Goal: Check status: Check status

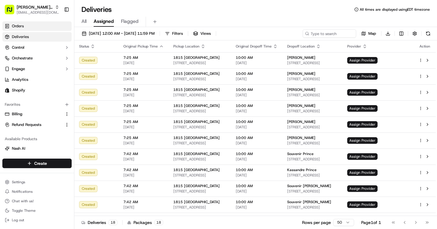
click at [18, 28] on span "Orders" at bounding box center [18, 25] width 12 height 5
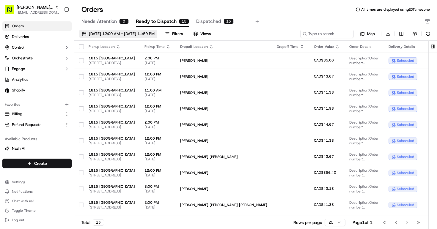
click at [115, 33] on span "[DATE] 12:00 AM - [DATE] 11:59 PM" at bounding box center [122, 33] width 66 height 5
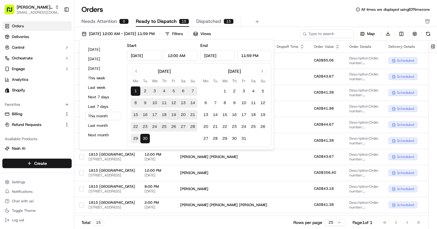
click at [174, 114] on button "19" at bounding box center [174, 115] width 10 height 10
type input "[DATE]"
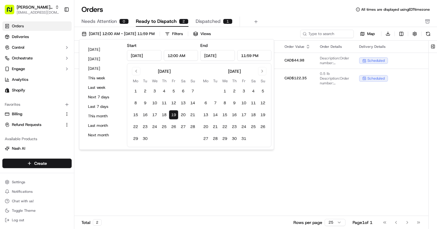
click at [294, 128] on div "Pickup Location Pickup Time Dropoff Location Dropoff Time Order Value Order Det…" at bounding box center [292, 129] width 437 height 176
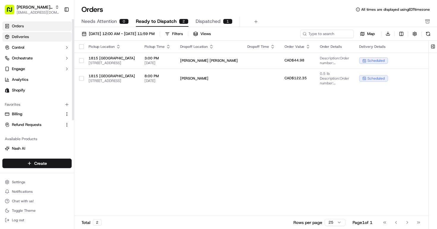
click at [21, 38] on span "Deliveries" at bounding box center [20, 36] width 17 height 5
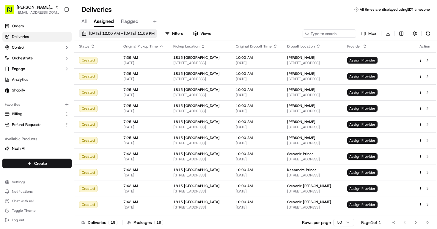
click at [115, 31] on span "[DATE] 12:00 AM - [DATE] 11:59 PM" at bounding box center [122, 33] width 66 height 5
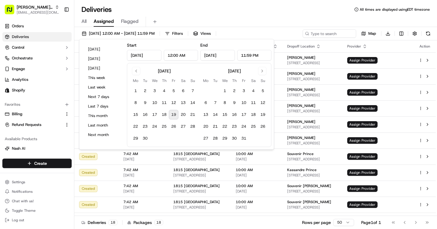
click at [173, 112] on button "19" at bounding box center [174, 115] width 10 height 10
type input "[DATE]"
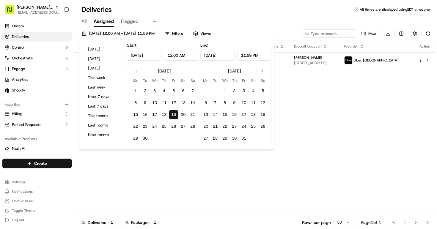
click at [305, 168] on div "Status Original Pickup Time Pickup Location Original Dropoff Time Dropoff Locat…" at bounding box center [254, 128] width 361 height 176
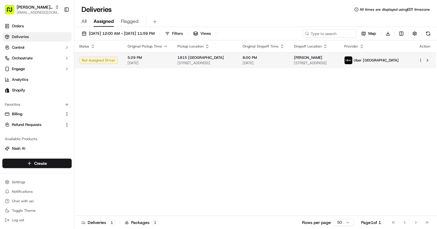
click at [101, 59] on div "Not Assigned Driver" at bounding box center [98, 60] width 39 height 7
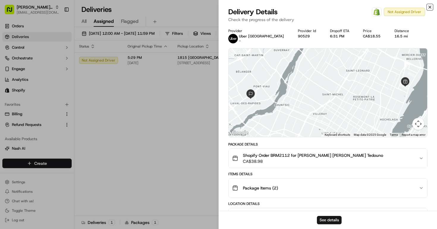
click at [428, 7] on icon "button" at bounding box center [429, 7] width 5 height 5
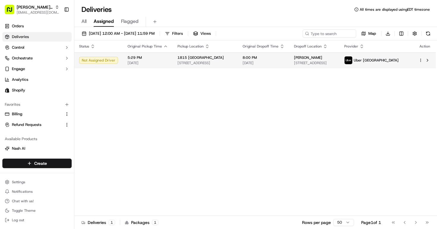
click at [423, 59] on div at bounding box center [424, 60] width 12 height 7
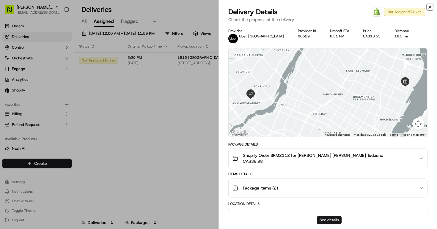
click at [430, 7] on icon "button" at bounding box center [429, 7] width 5 height 5
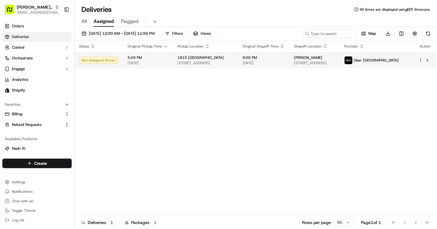
click at [420, 62] on html "[PERSON_NAME] MTL [PERSON_NAME][EMAIL_ADDRESS][DOMAIN_NAME] Toggle Sidebar Orde…" at bounding box center [218, 114] width 437 height 229
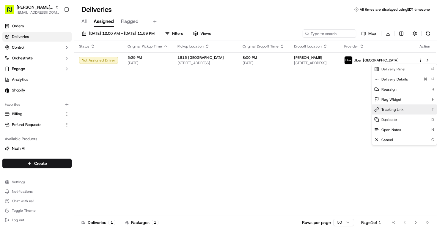
click at [396, 110] on span "Tracking Link" at bounding box center [392, 109] width 22 height 5
